Goal: Transaction & Acquisition: Purchase product/service

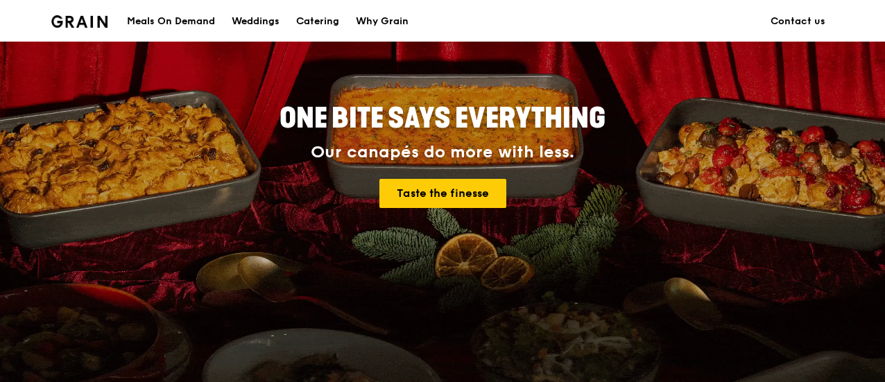
click at [146, 17] on div "Meals On Demand" at bounding box center [171, 22] width 88 height 42
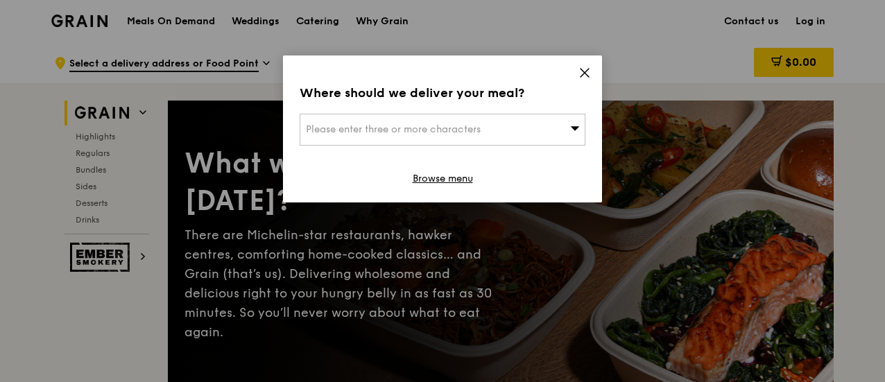
click at [448, 135] on div "Please enter three or more characters" at bounding box center [443, 130] width 286 height 32
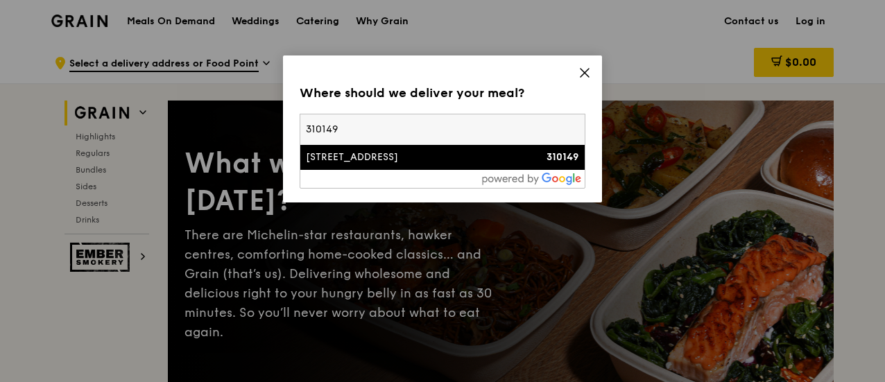
type input "310149"
click at [486, 154] on div "[STREET_ADDRESS]" at bounding box center [408, 157] width 205 height 14
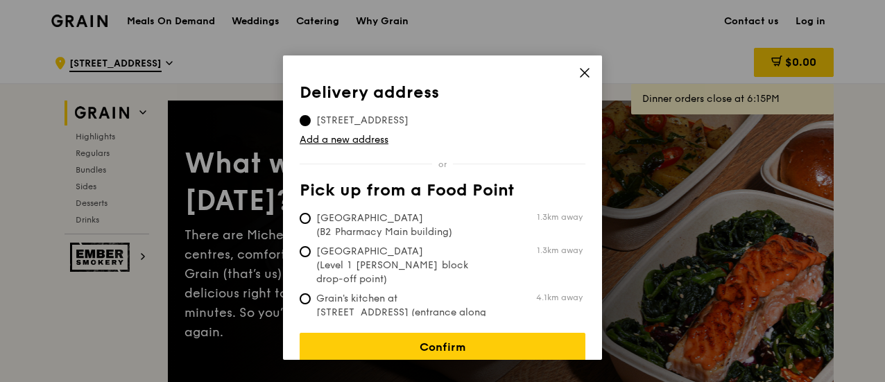
scroll to position [7, 0]
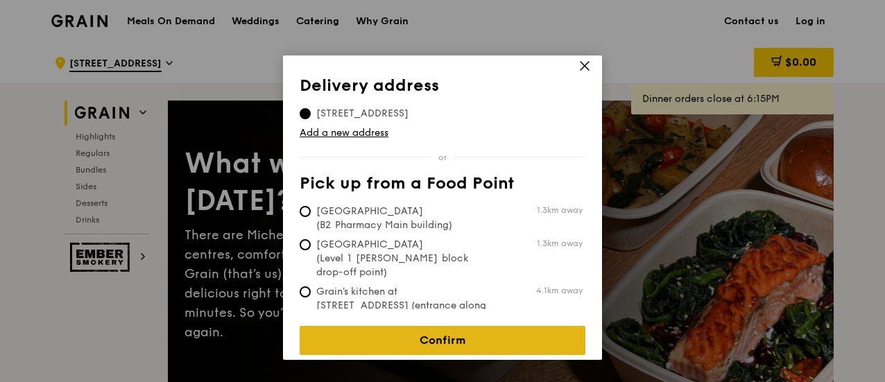
click at [445, 326] on link "Confirm" at bounding box center [443, 340] width 286 height 29
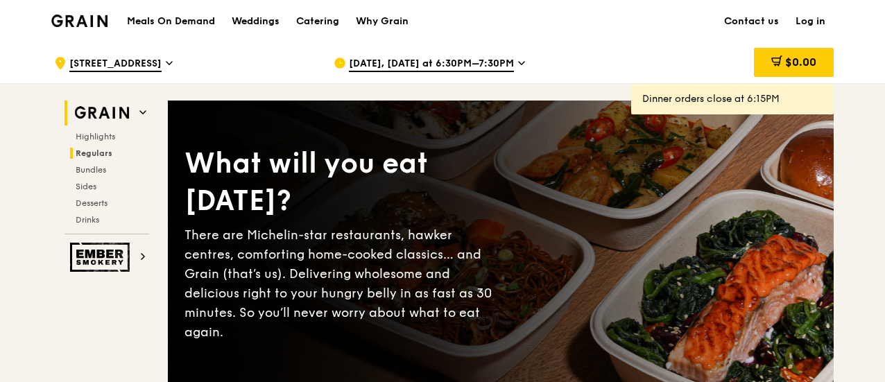
click at [106, 155] on span "Regulars" at bounding box center [94, 153] width 37 height 10
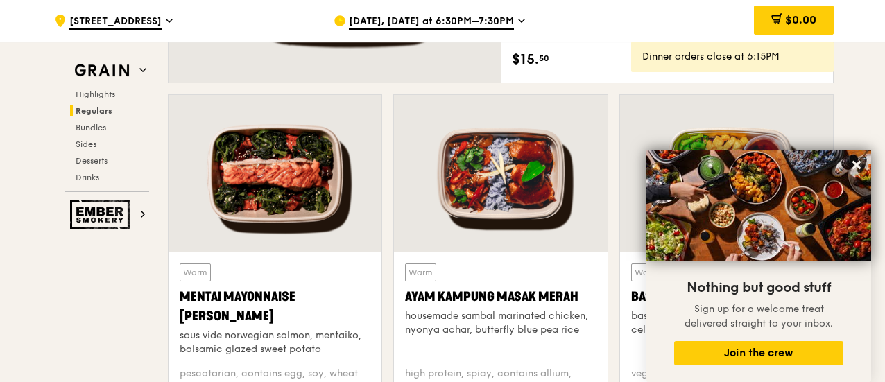
scroll to position [1175, 0]
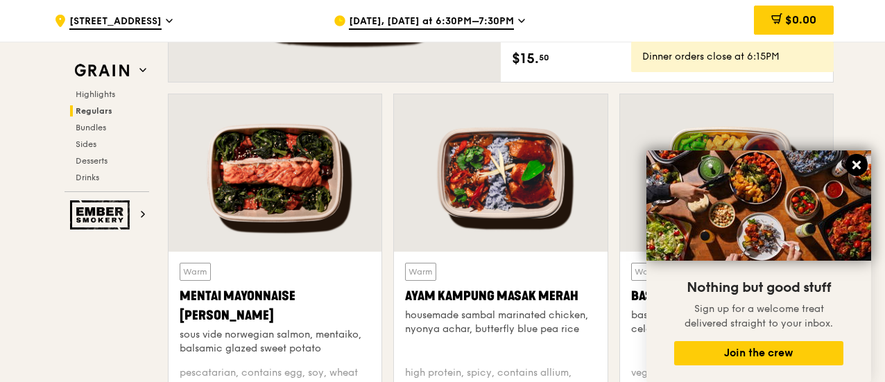
click at [854, 167] on icon at bounding box center [856, 165] width 8 height 8
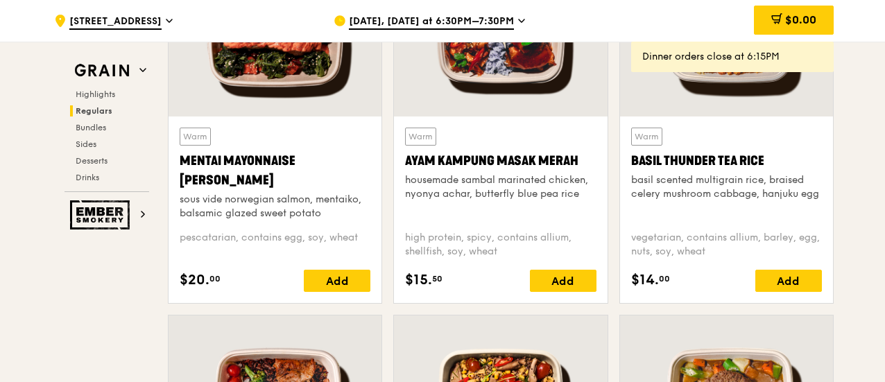
scroll to position [1315, 0]
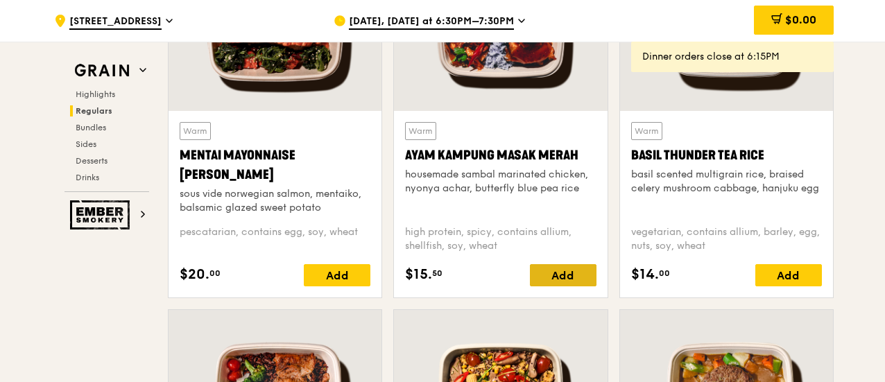
click at [573, 264] on div "Add" at bounding box center [563, 275] width 67 height 22
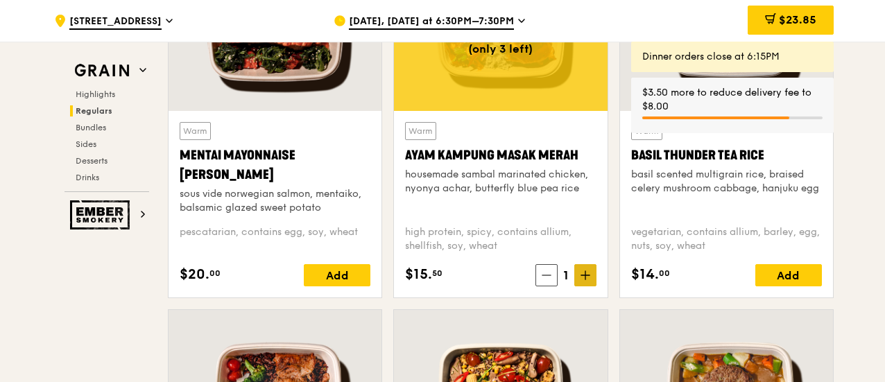
click at [581, 278] on icon at bounding box center [585, 275] width 10 height 10
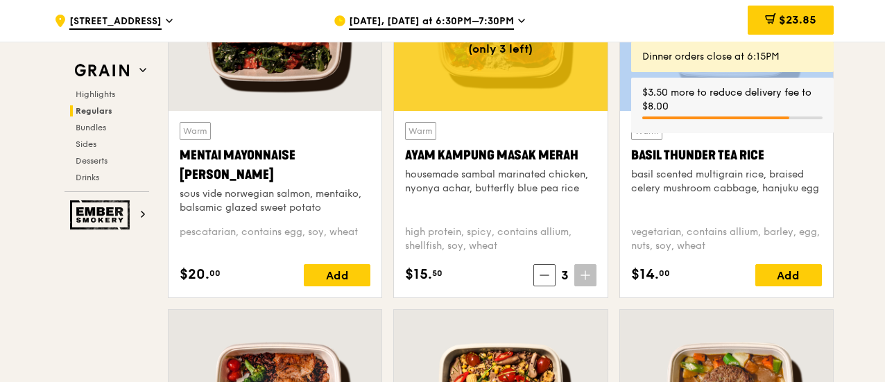
click at [581, 278] on icon at bounding box center [585, 275] width 10 height 10
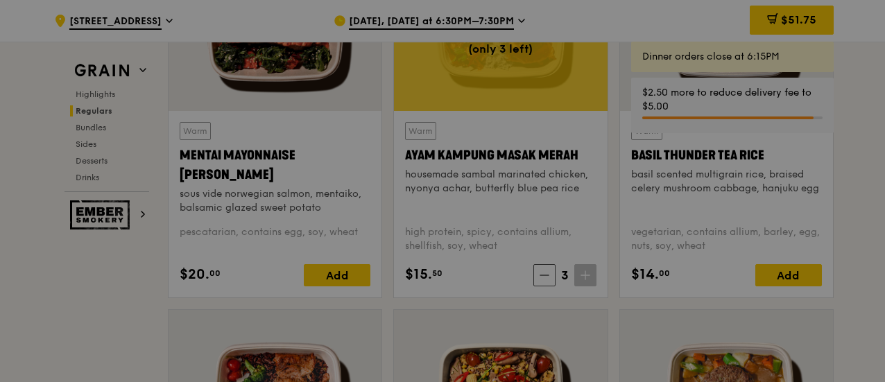
click at [581, 278] on div at bounding box center [442, 191] width 885 height 382
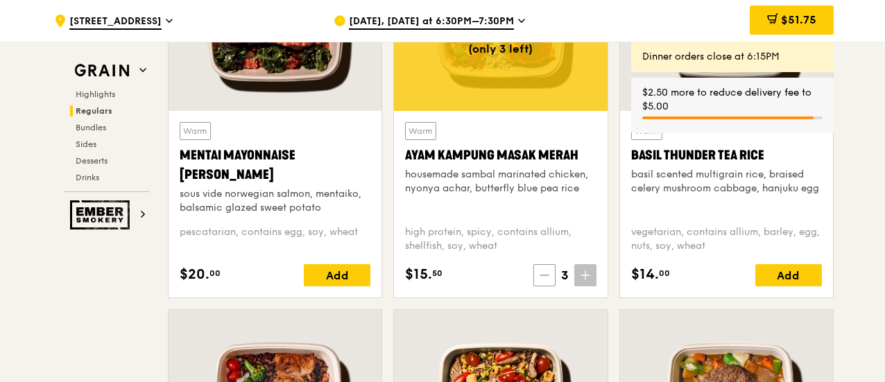
click at [539, 274] on span at bounding box center [544, 275] width 22 height 22
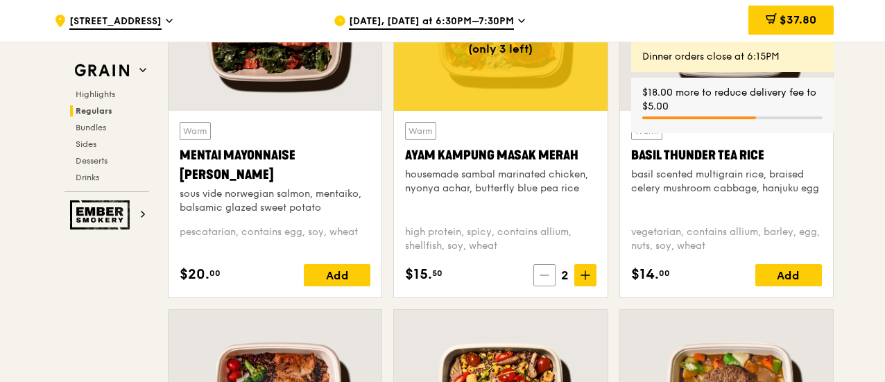
click at [539, 274] on span at bounding box center [544, 275] width 22 height 22
click at [551, 275] on icon at bounding box center [547, 275] width 10 height 10
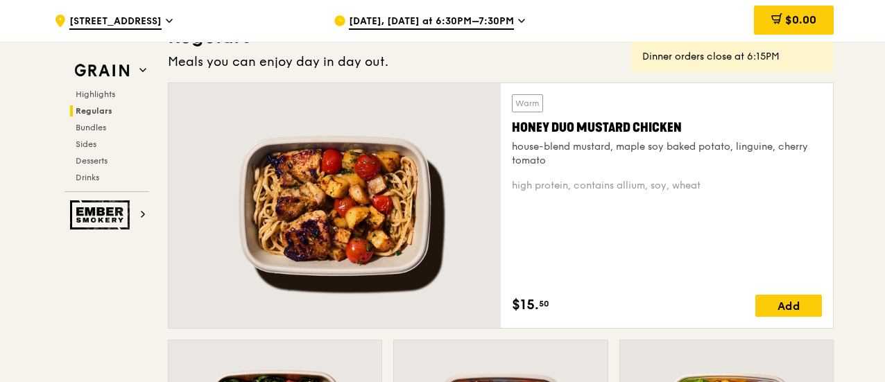
scroll to position [913, 0]
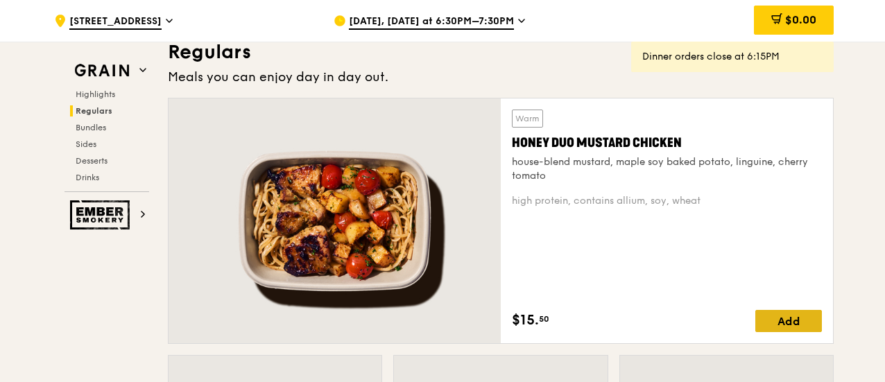
click at [777, 325] on div "Add" at bounding box center [788, 321] width 67 height 22
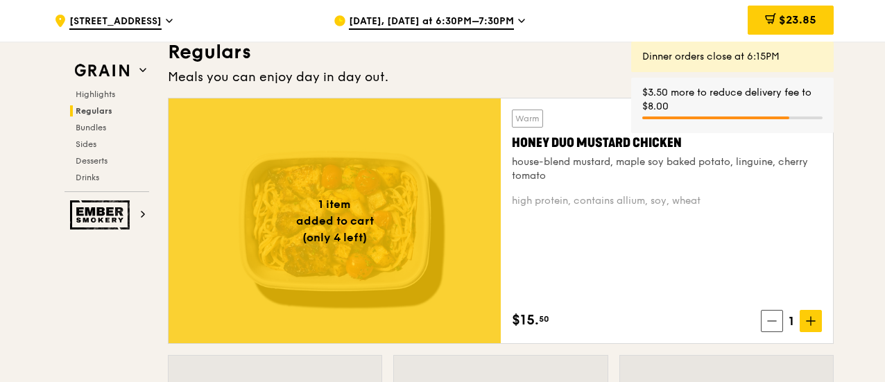
click at [793, 322] on span "1" at bounding box center [791, 320] width 17 height 19
click at [812, 322] on icon at bounding box center [811, 321] width 10 height 10
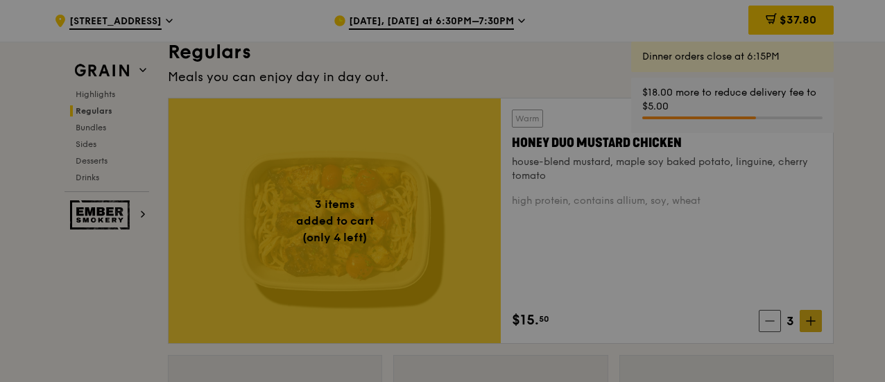
click at [812, 322] on div at bounding box center [442, 191] width 885 height 382
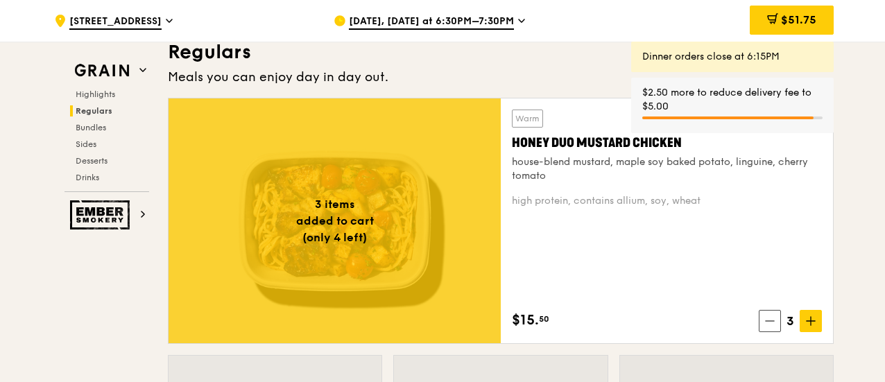
click at [505, 20] on span "[DATE], [DATE] at 6:30PM–7:30PM" at bounding box center [431, 22] width 165 height 15
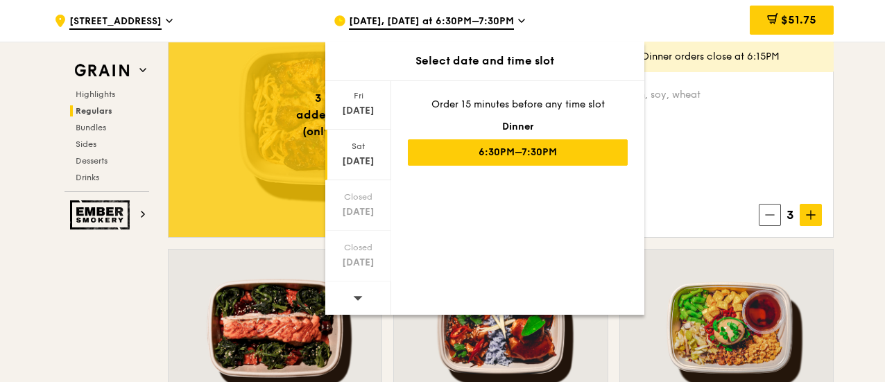
scroll to position [157, 0]
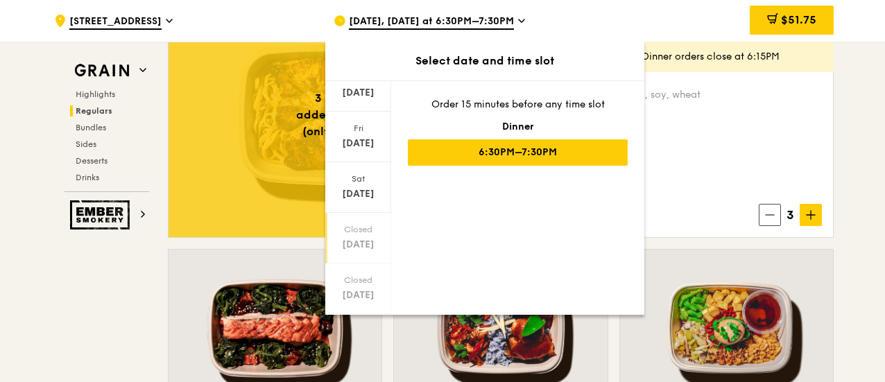
click at [349, 238] on div "[DATE]" at bounding box center [358, 245] width 62 height 14
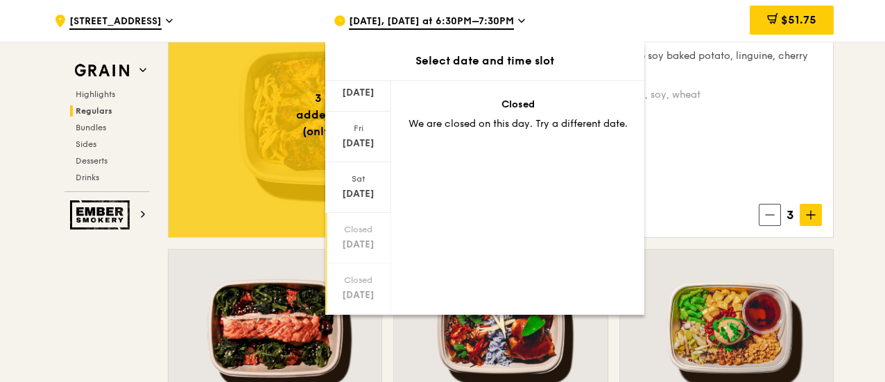
scroll to position [190, 0]
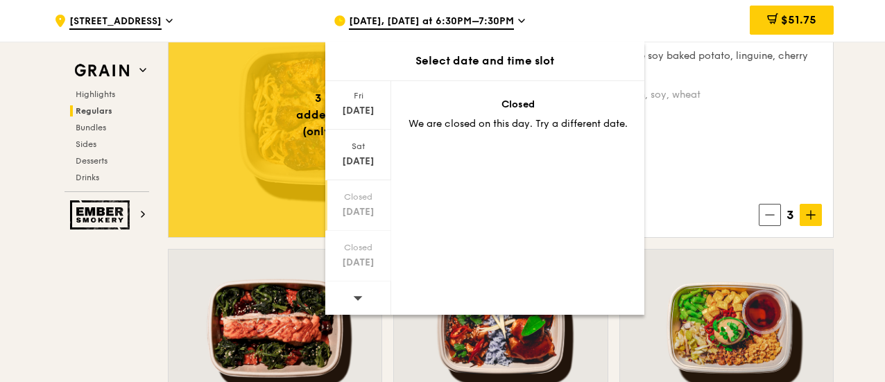
click at [356, 288] on span at bounding box center [358, 297] width 10 height 33
click at [358, 162] on div "[DATE]" at bounding box center [358, 162] width 62 height 14
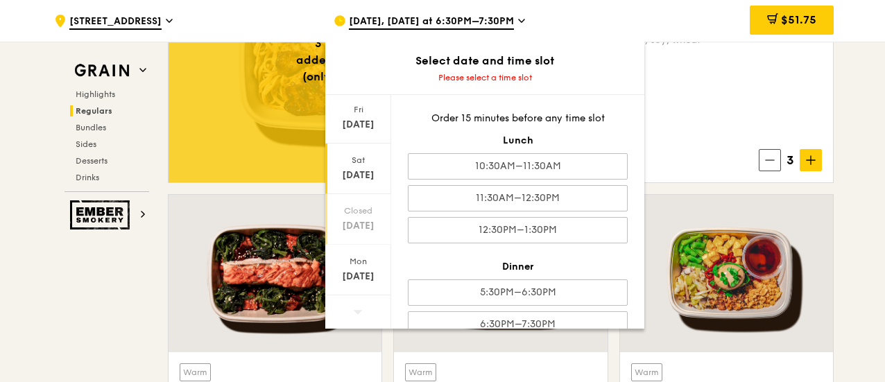
scroll to position [1081, 0]
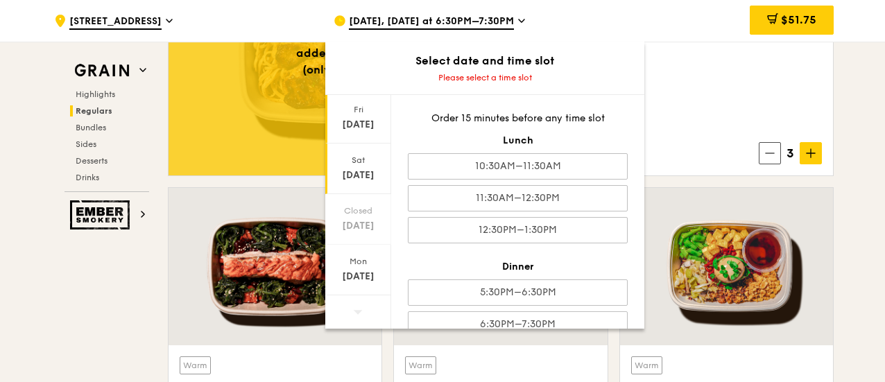
click at [358, 129] on div "[DATE]" at bounding box center [358, 125] width 62 height 14
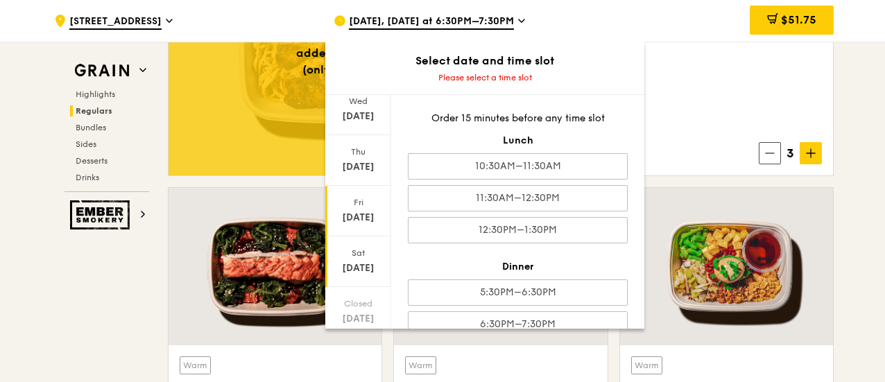
scroll to position [90, 0]
click at [357, 162] on div "Thu" at bounding box center [358, 158] width 62 height 11
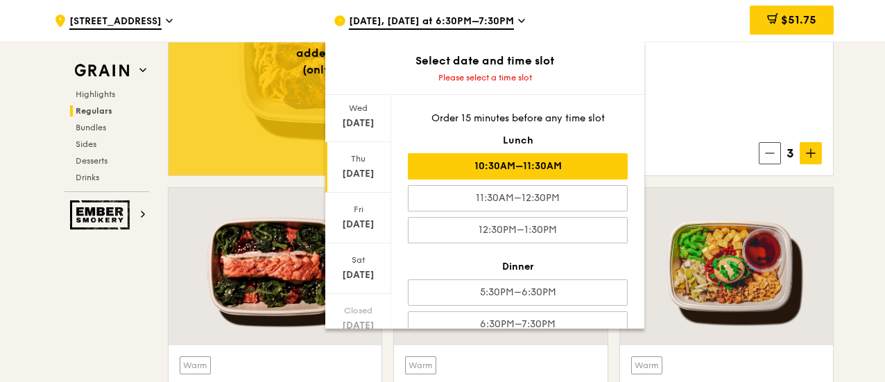
scroll to position [23, 0]
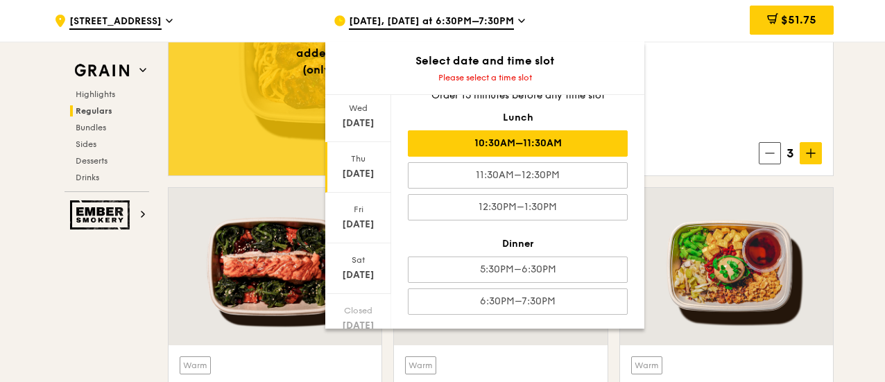
click at [514, 142] on div "10:30AM–11:30AM" at bounding box center [518, 143] width 220 height 26
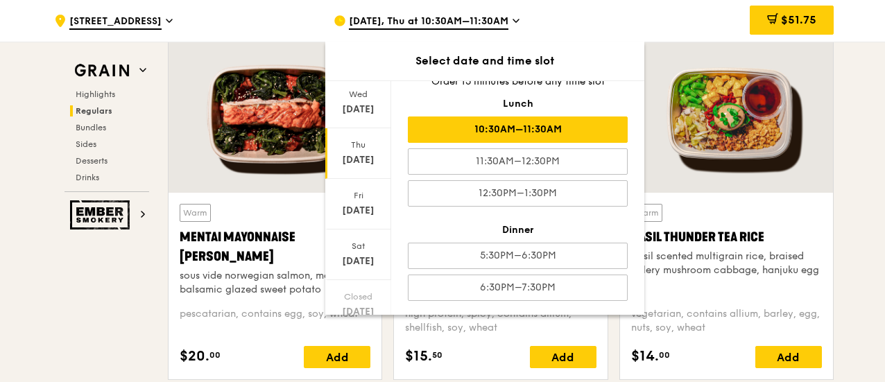
scroll to position [1248, 0]
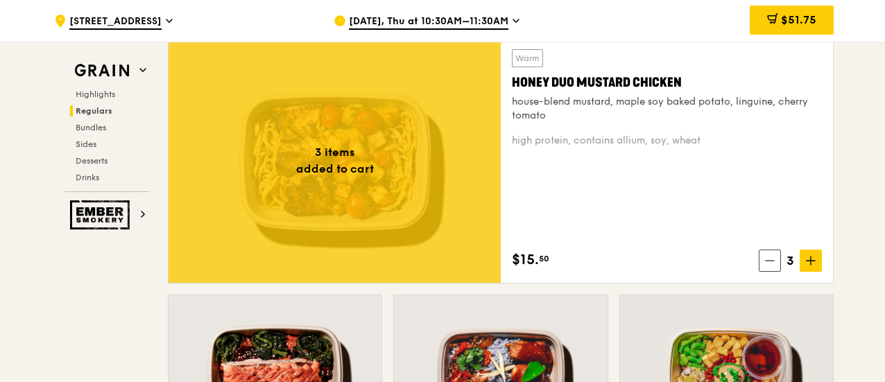
scroll to position [989, 0]
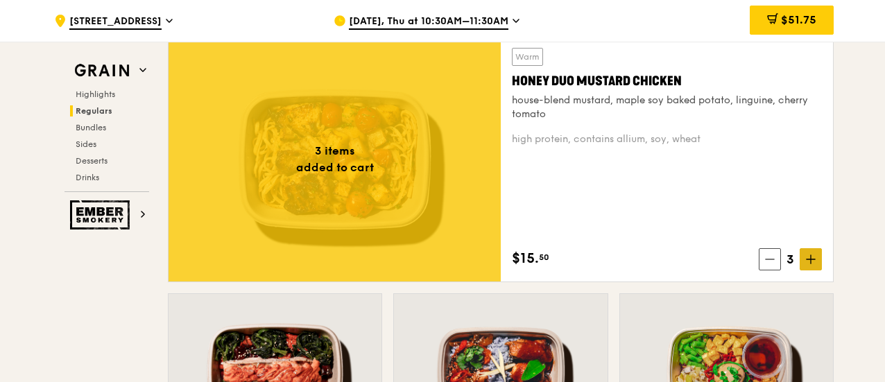
click at [807, 259] on icon at bounding box center [810, 259] width 8 height 0
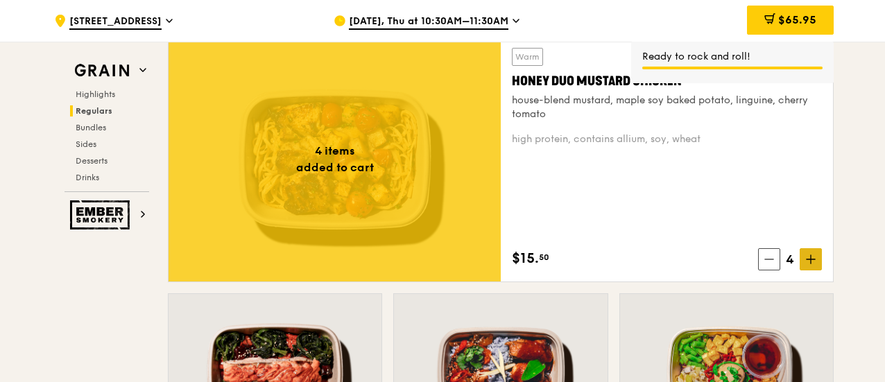
click at [807, 259] on icon at bounding box center [810, 259] width 8 height 0
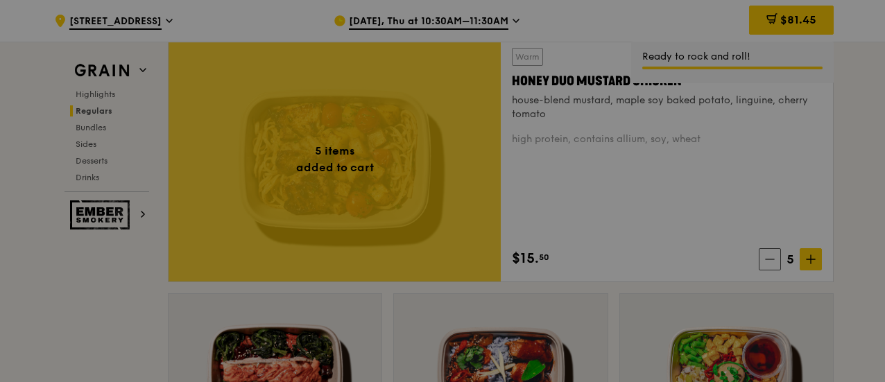
type input "5"
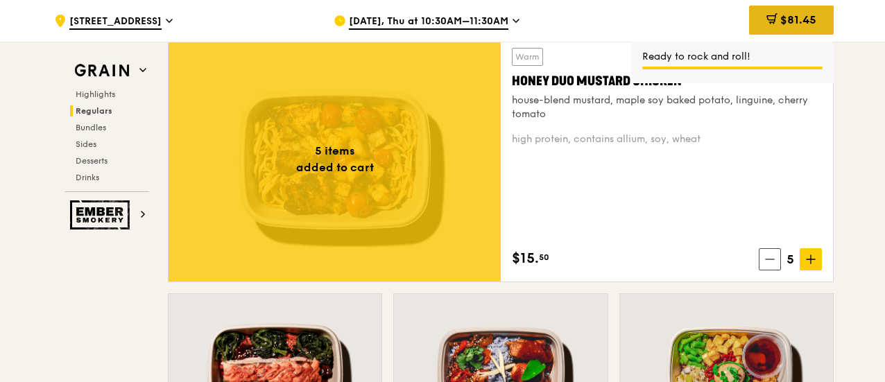
click at [790, 20] on span "$81.45" at bounding box center [798, 19] width 36 height 13
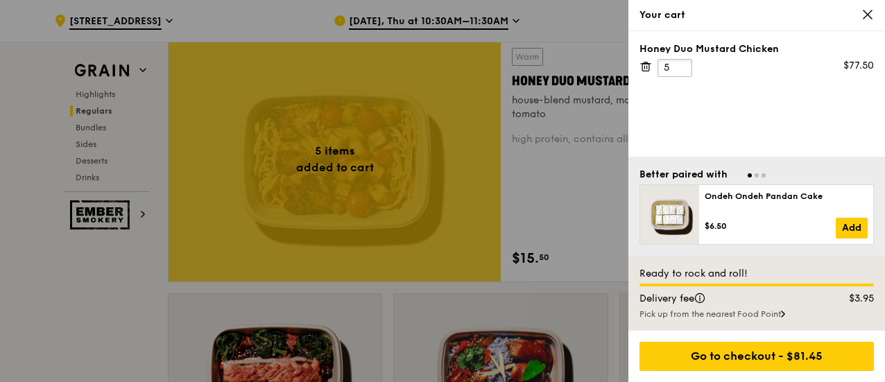
click at [669, 63] on input "5" at bounding box center [674, 68] width 35 height 18
click at [711, 103] on div "Honey Duo Mustard Chicken 30 $465.00" at bounding box center [756, 93] width 257 height 125
click at [869, 15] on icon at bounding box center [867, 14] width 12 height 12
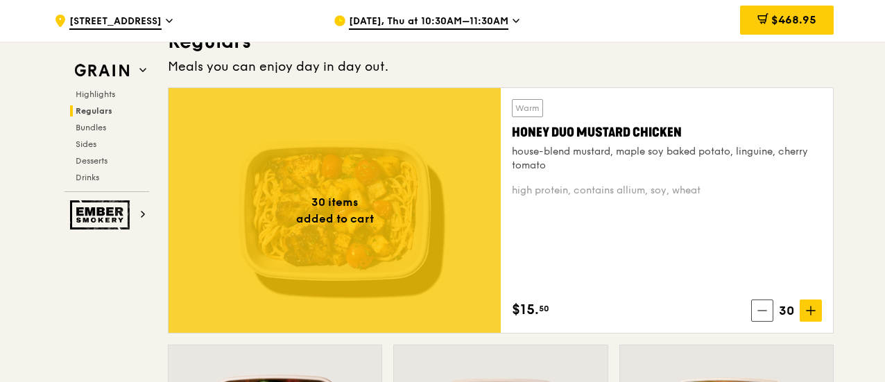
scroll to position [937, 0]
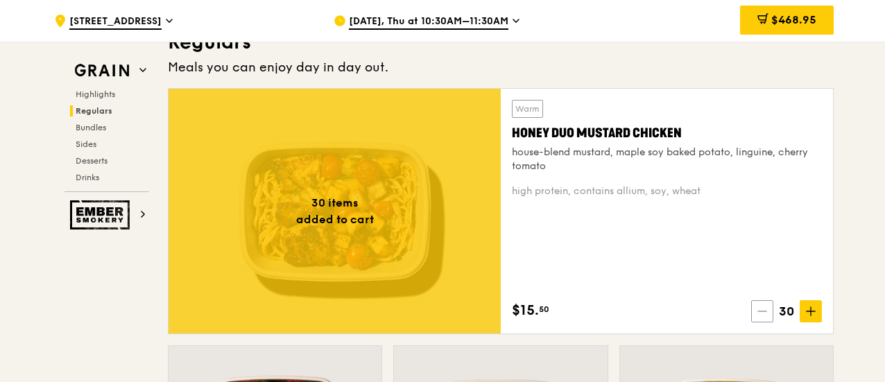
click at [768, 307] on span at bounding box center [762, 311] width 22 height 22
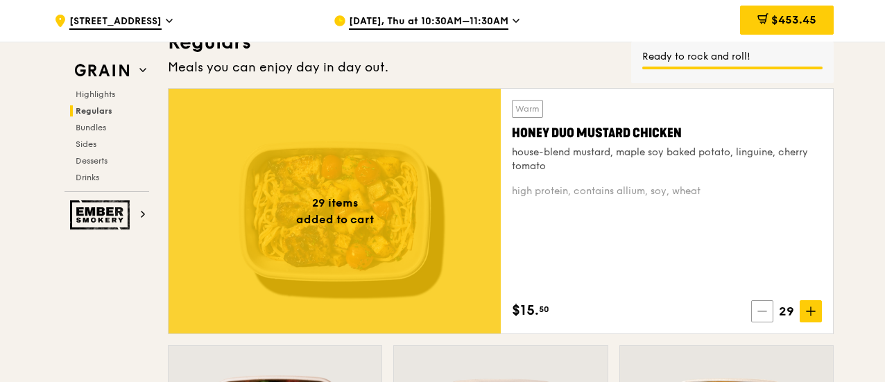
click at [768, 307] on span at bounding box center [762, 311] width 22 height 22
click at [804, 307] on span at bounding box center [810, 311] width 22 height 22
click at [796, 26] on span "$453.45" at bounding box center [793, 19] width 45 height 13
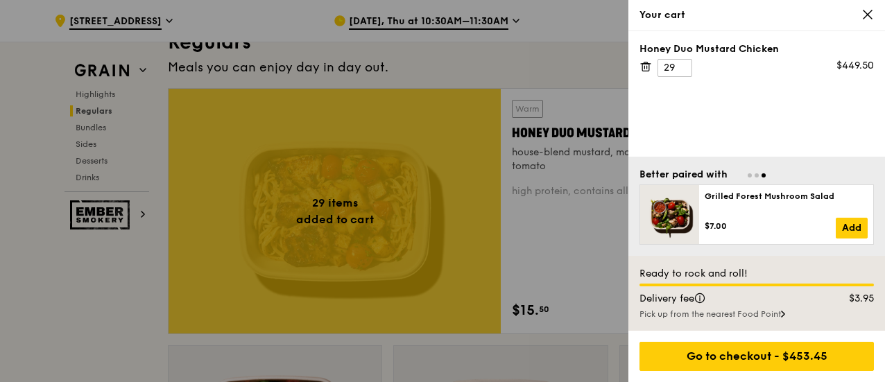
click at [593, 168] on div at bounding box center [442, 191] width 885 height 382
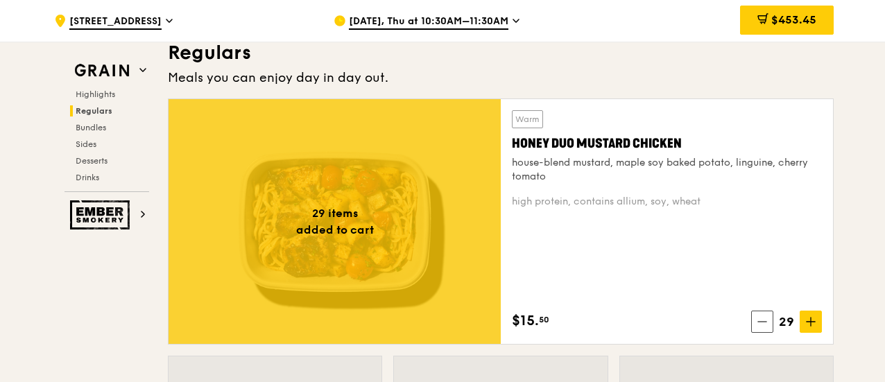
scroll to position [927, 0]
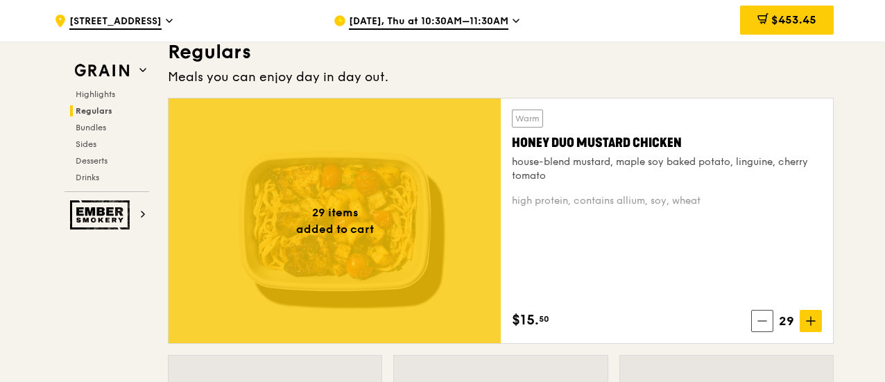
click at [474, 26] on span "[DATE], Thu at 10:30AM–11:30AM" at bounding box center [428, 22] width 159 height 15
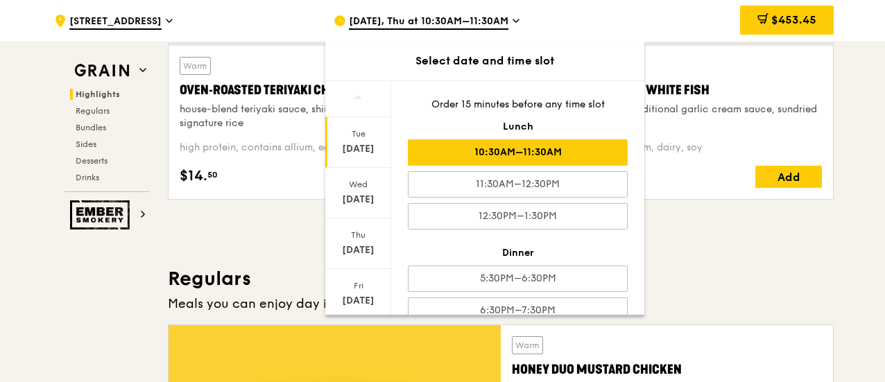
scroll to position [698, 0]
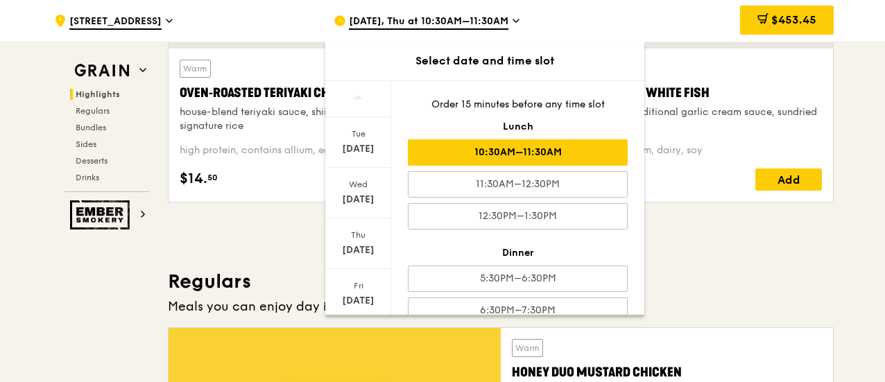
click at [356, 101] on icon at bounding box center [358, 97] width 10 height 10
click at [365, 286] on div "Fri" at bounding box center [358, 285] width 62 height 11
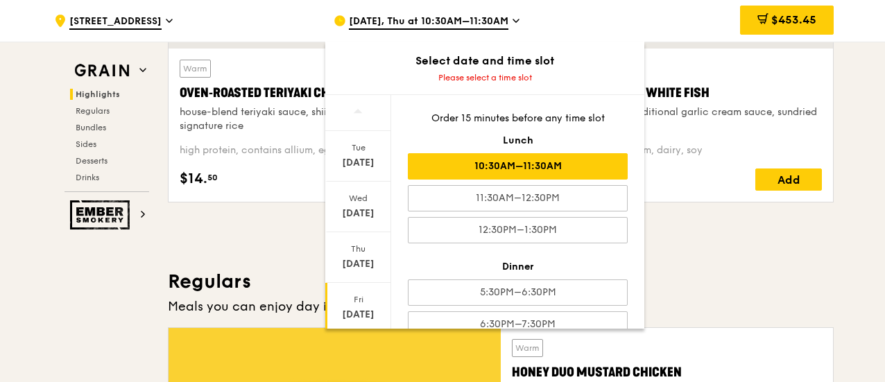
click at [495, 163] on div "10:30AM–11:30AM" at bounding box center [518, 166] width 220 height 26
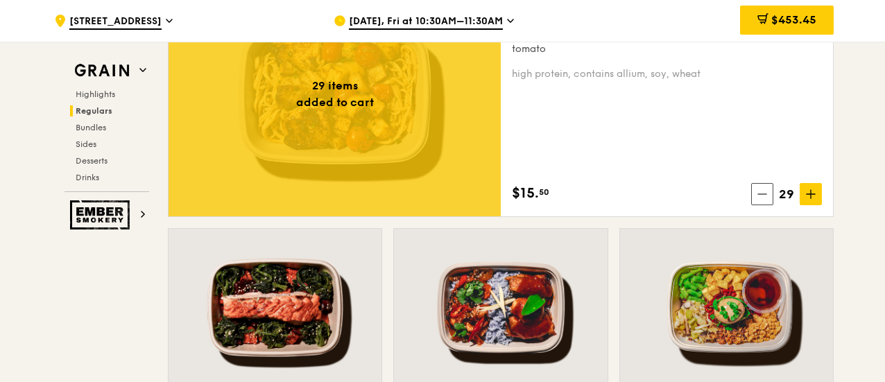
scroll to position [1046, 0]
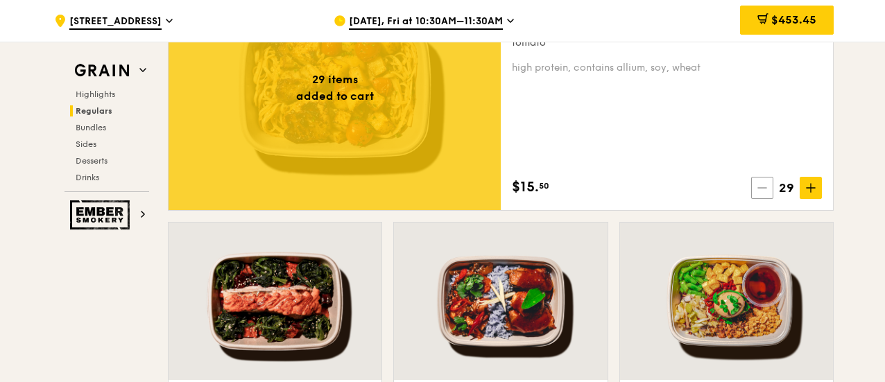
click at [769, 187] on span at bounding box center [762, 188] width 22 height 22
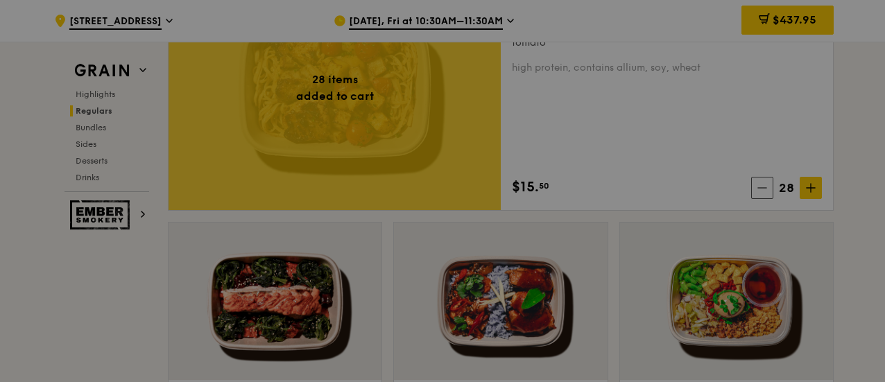
type input "28"
click at [785, 10] on div at bounding box center [442, 191] width 885 height 382
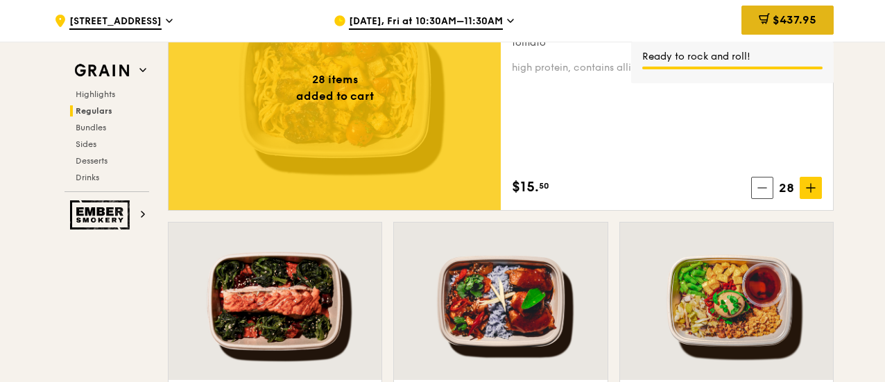
click at [799, 26] on span "$437.95" at bounding box center [794, 19] width 44 height 13
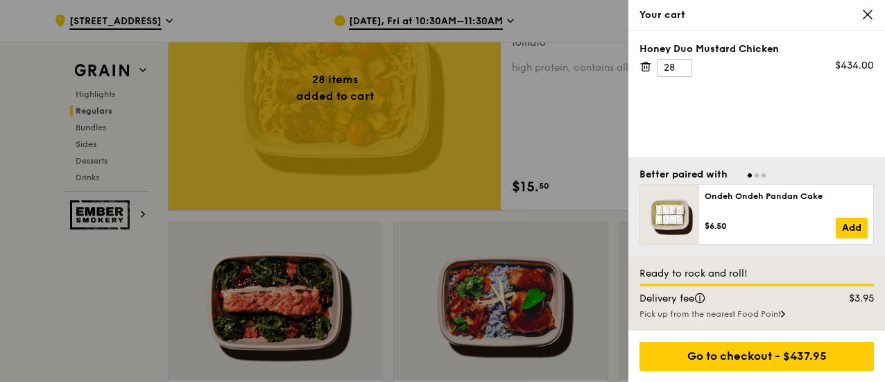
click at [646, 68] on icon at bounding box center [645, 66] width 12 height 12
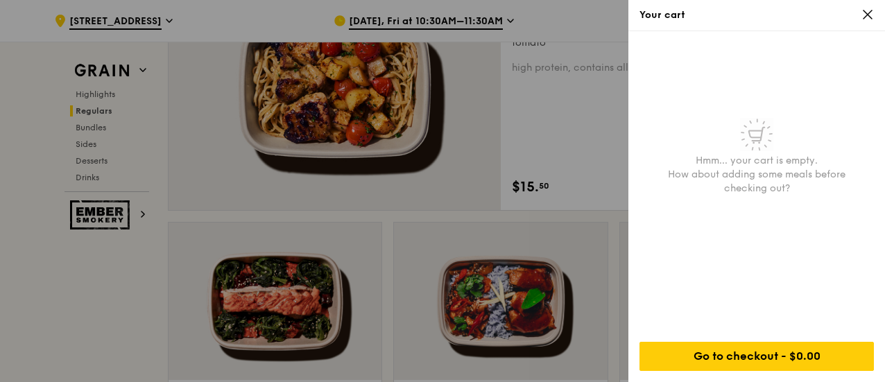
click at [863, 12] on icon at bounding box center [867, 14] width 12 height 12
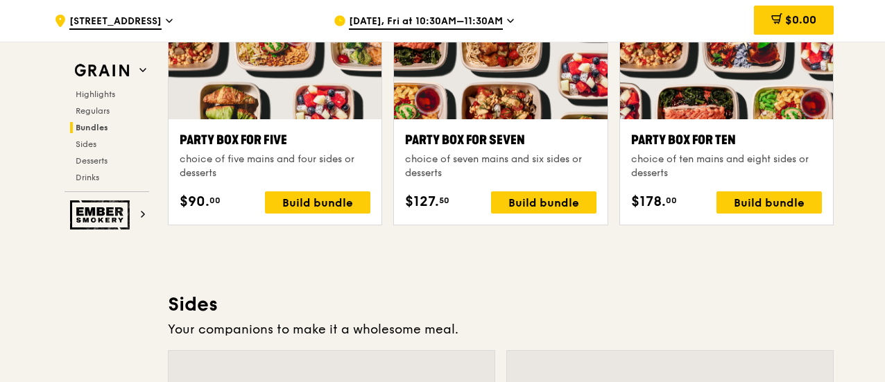
scroll to position [2834, 0]
